Goal: Check status: Check status

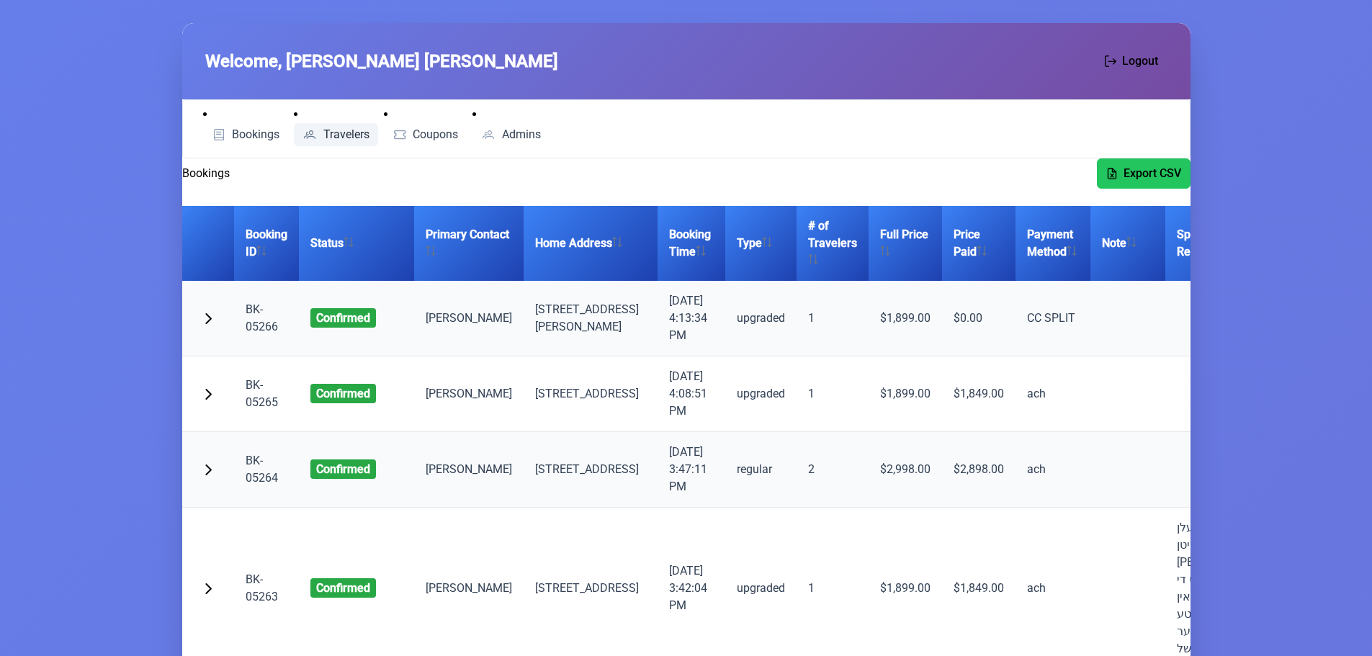
click at [343, 134] on span "Travelers" at bounding box center [346, 135] width 46 height 12
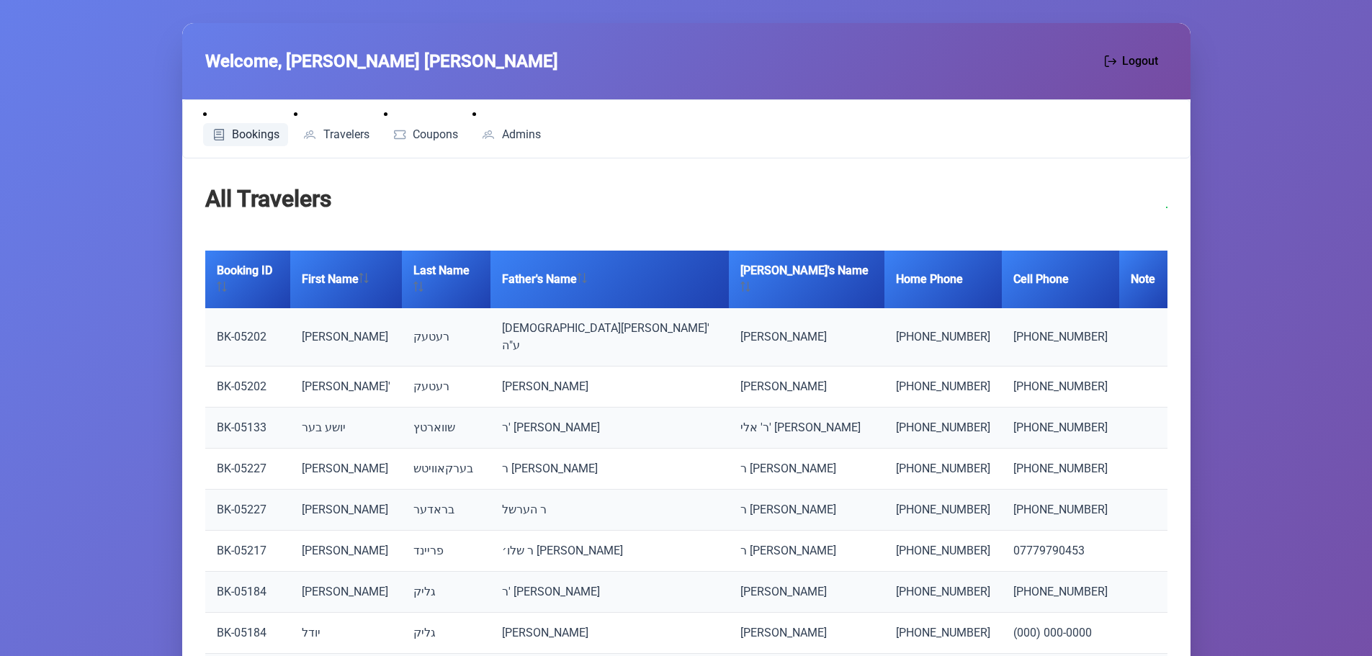
click at [268, 133] on span "Bookings" at bounding box center [256, 135] width 48 height 12
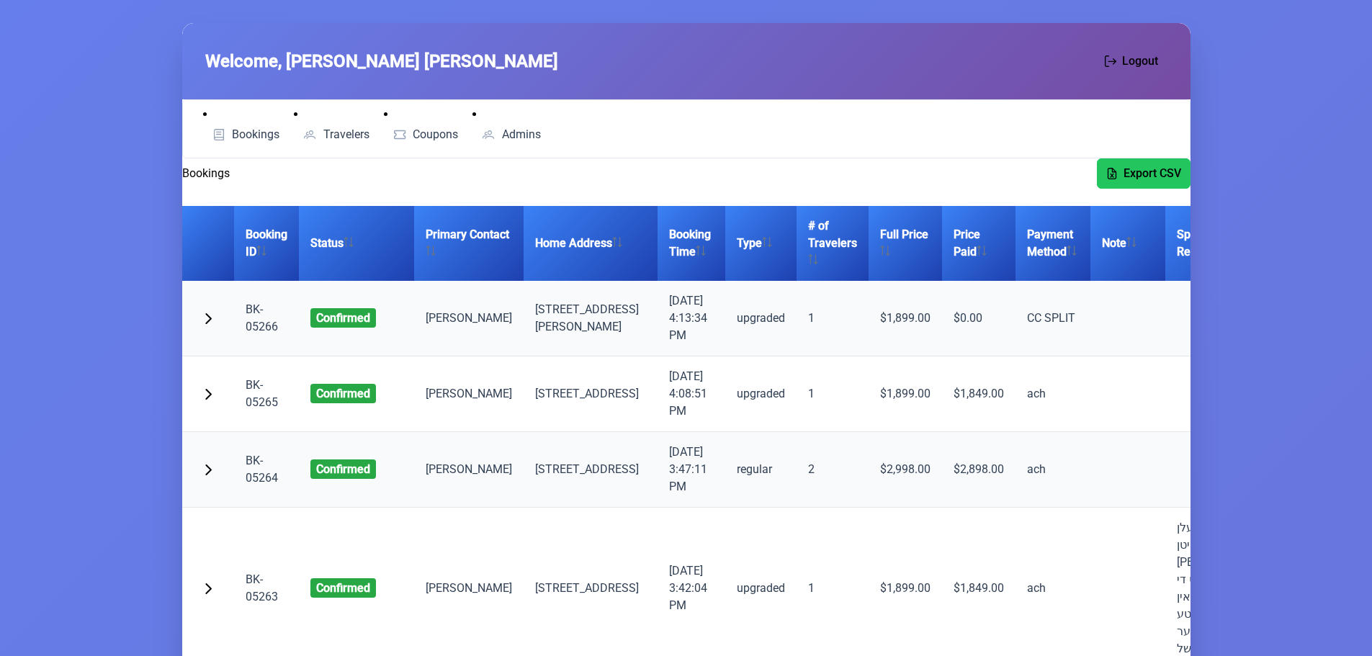
click at [266, 331] on link "BK-05266" at bounding box center [262, 318] width 32 height 31
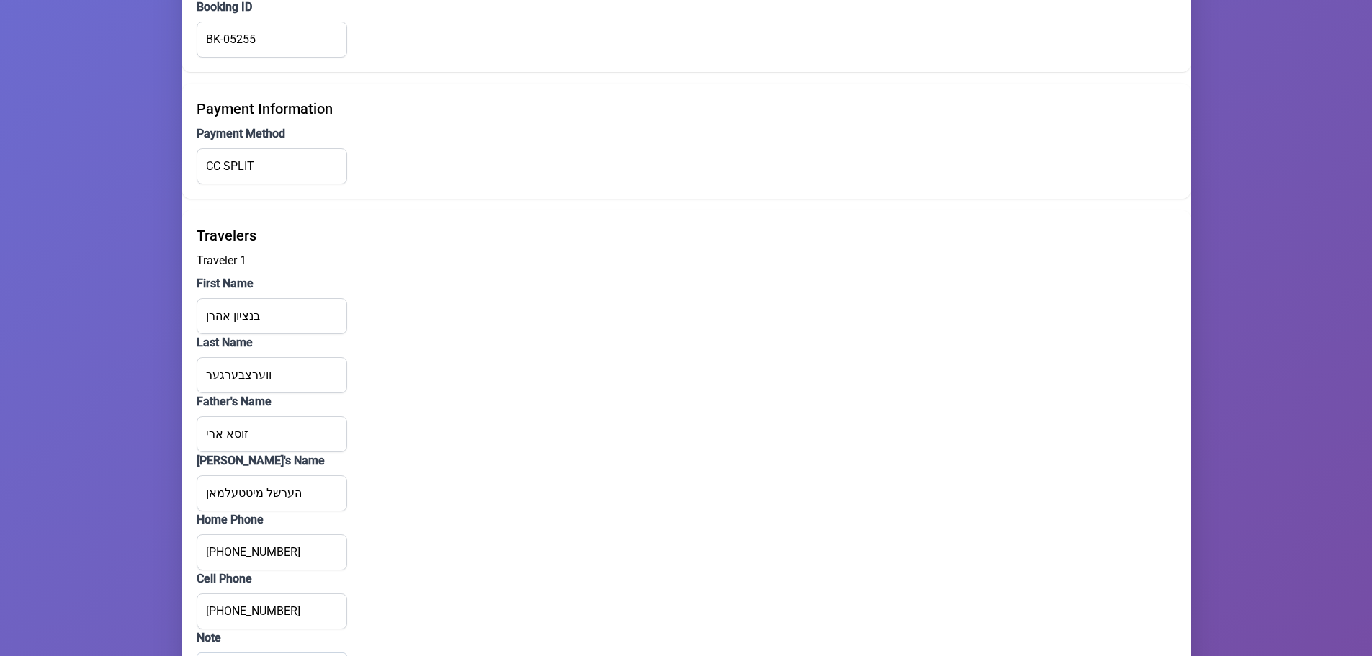
scroll to position [1321, 0]
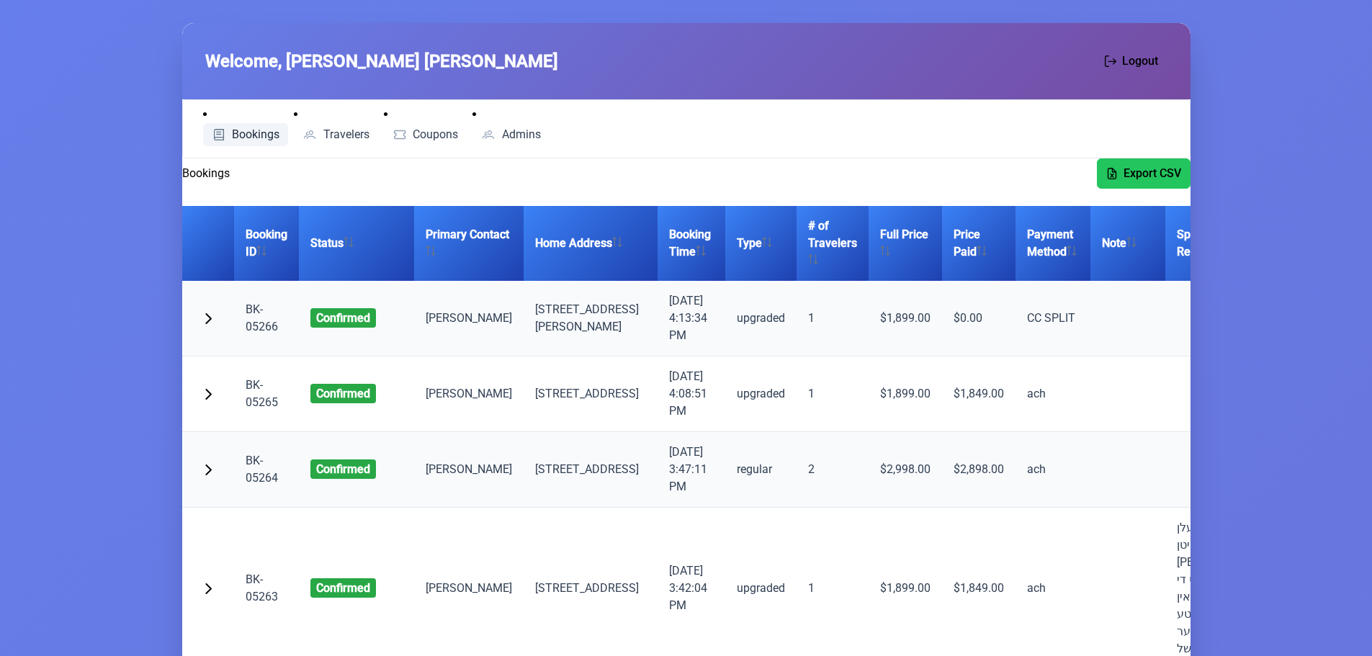
click at [270, 133] on span "Bookings" at bounding box center [256, 135] width 48 height 12
